Goal: Task Accomplishment & Management: Manage account settings

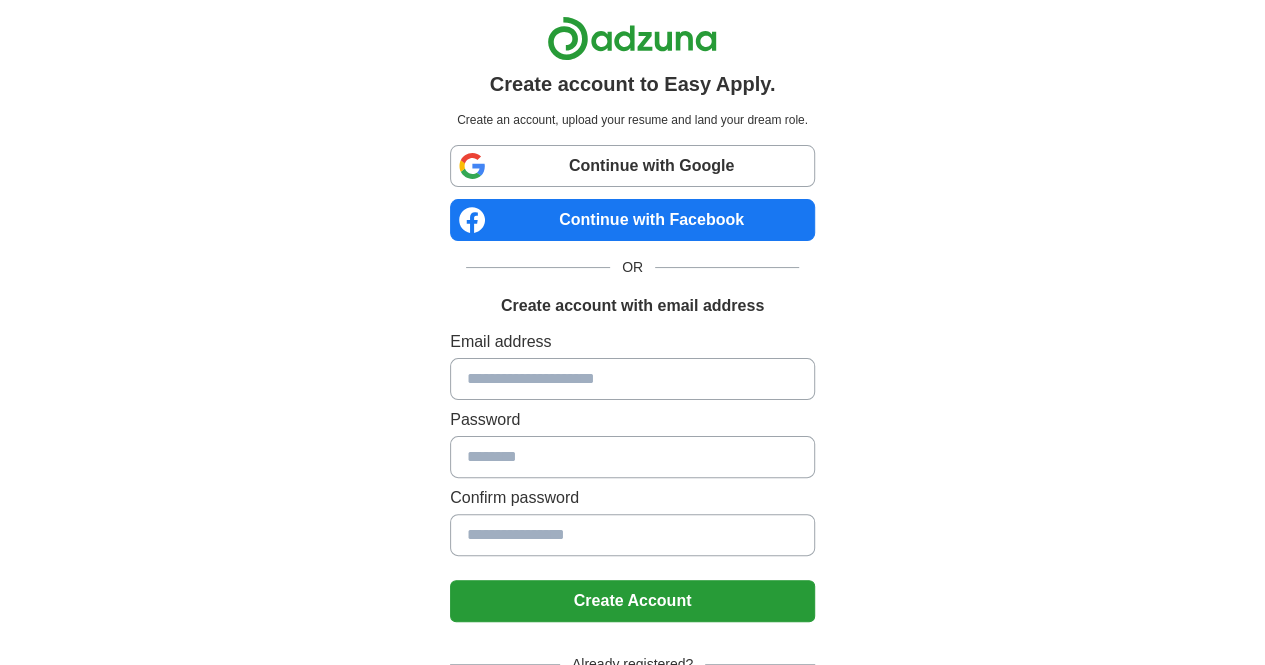
click at [584, 218] on link "Continue with Facebook" at bounding box center [632, 220] width 365 height 42
click at [556, 161] on link "Continue with Google" at bounding box center [632, 166] width 365 height 42
